Goal: Information Seeking & Learning: Learn about a topic

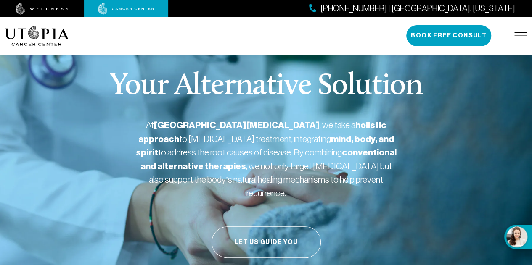
click at [520, 34] on img at bounding box center [520, 35] width 13 height 7
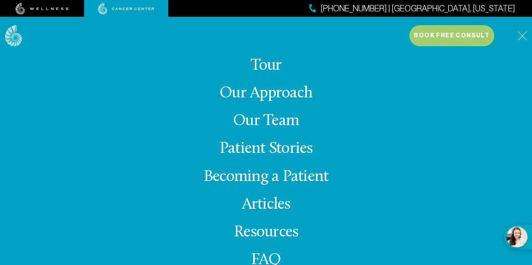
click at [269, 64] on link "Tour" at bounding box center [266, 66] width 31 height 16
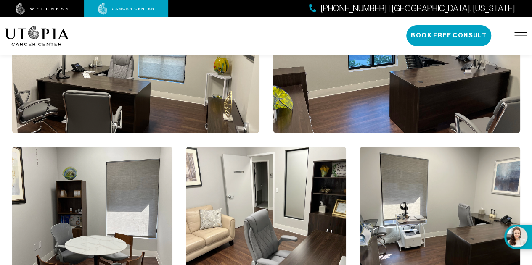
scroll to position [1682, 0]
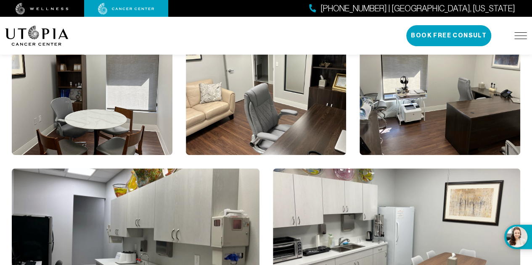
click at [529, 31] on div "About Us Treatments Patient Stories [PHONE_NUMBER] | [GEOGRAPHIC_DATA], [US_STA…" at bounding box center [266, 36] width 532 height 38
click at [521, 38] on img at bounding box center [520, 35] width 13 height 7
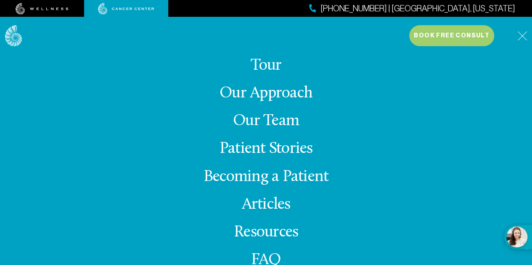
scroll to position [25, 0]
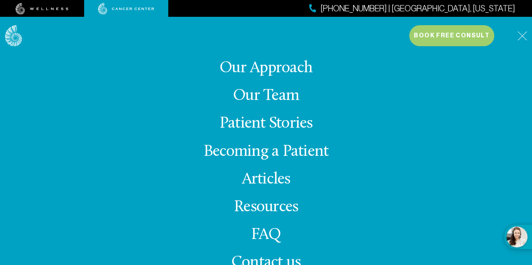
click at [278, 204] on link "Resources" at bounding box center [266, 207] width 64 height 16
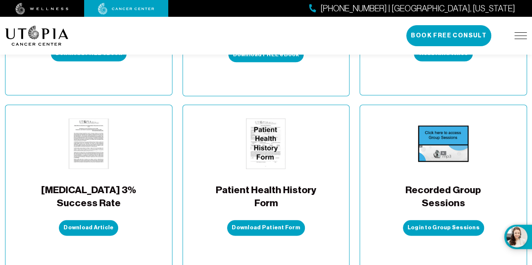
scroll to position [420, 0]
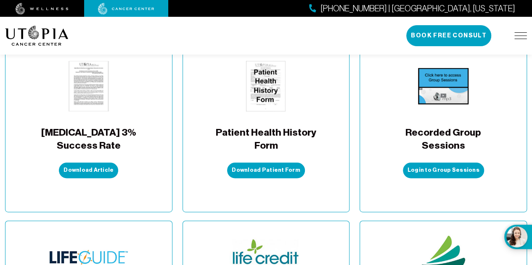
click at [523, 37] on img at bounding box center [520, 35] width 13 height 7
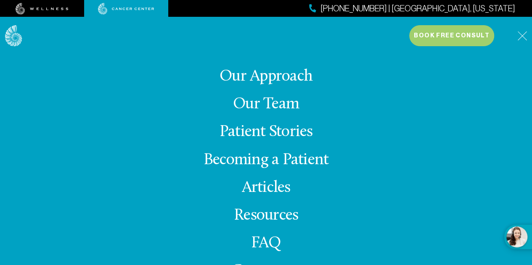
scroll to position [25, 0]
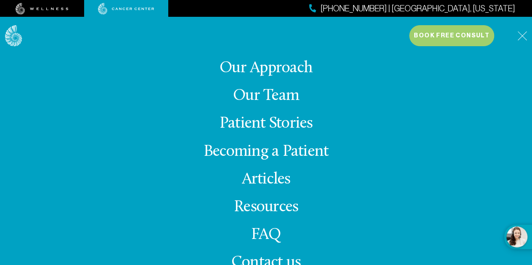
click at [268, 180] on link "Articles" at bounding box center [266, 180] width 49 height 16
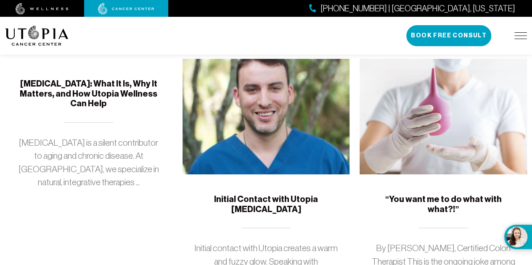
scroll to position [210, 0]
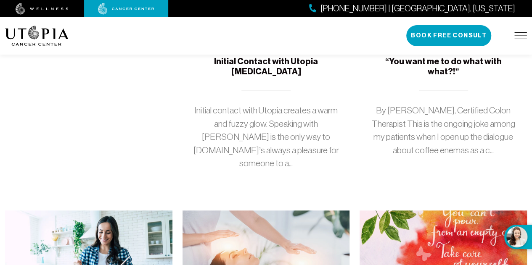
click at [260, 131] on p "Initial contact with Utopia creates a warm and fuzzy glow. Speaking with [PERSO…" at bounding box center [266, 137] width 147 height 66
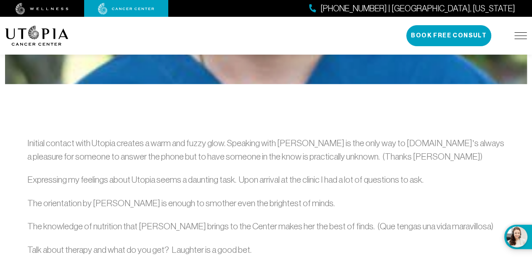
scroll to position [420, 0]
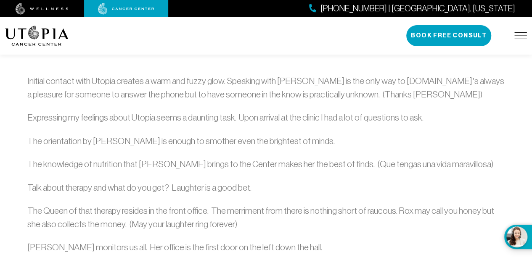
click at [520, 38] on img at bounding box center [520, 35] width 13 height 7
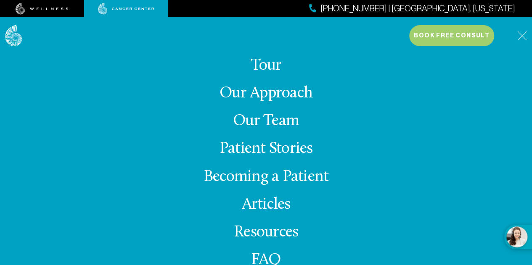
click at [290, 94] on link "Our Approach" at bounding box center [265, 93] width 93 height 16
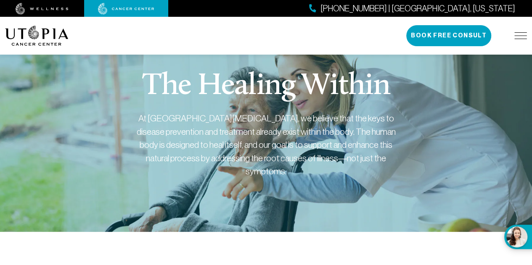
click at [49, 39] on img at bounding box center [36, 36] width 63 height 20
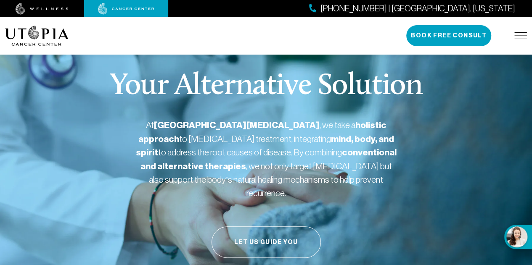
click at [52, 7] on img at bounding box center [42, 9] width 53 height 12
